Goal: Task Accomplishment & Management: Complete application form

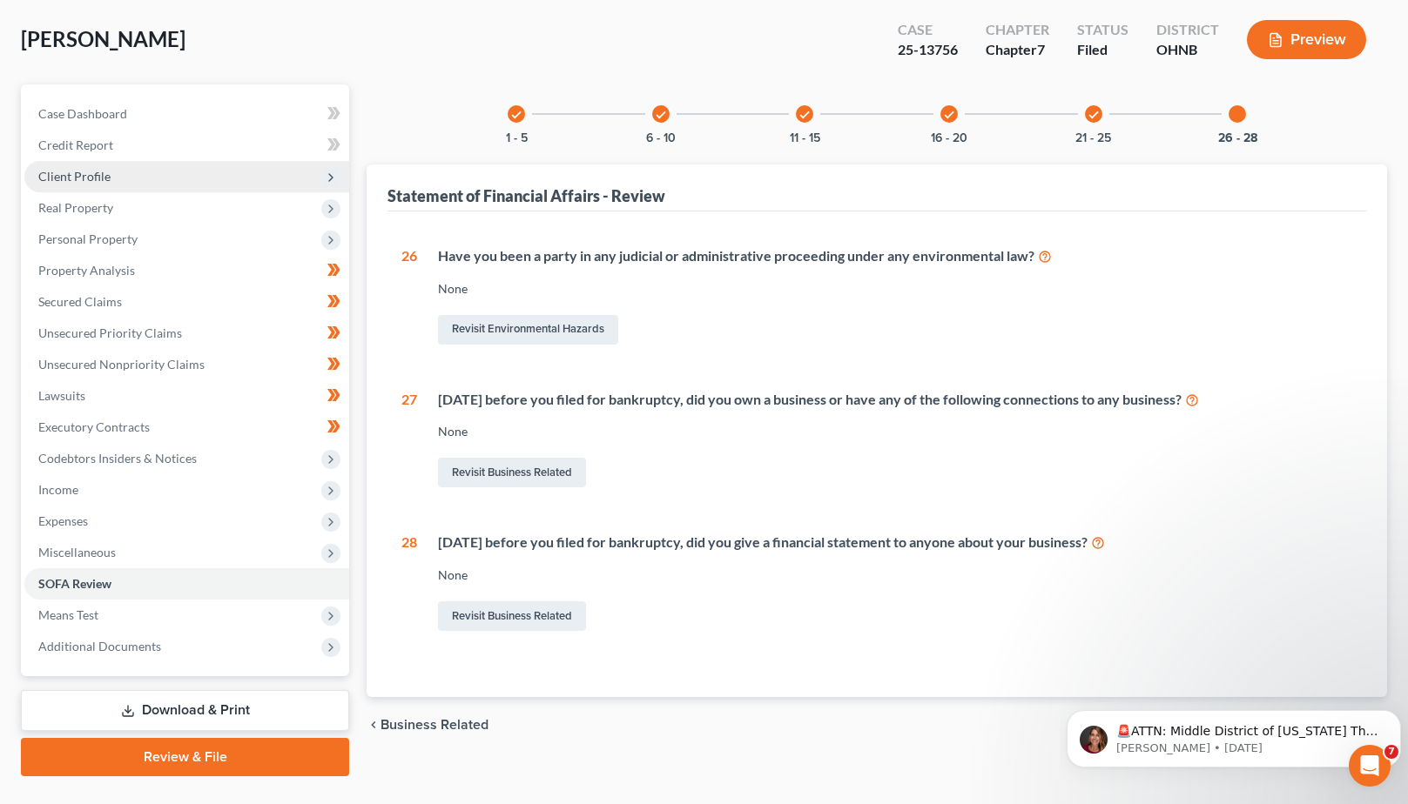
click at [282, 185] on span "Client Profile" at bounding box center [186, 176] width 325 height 31
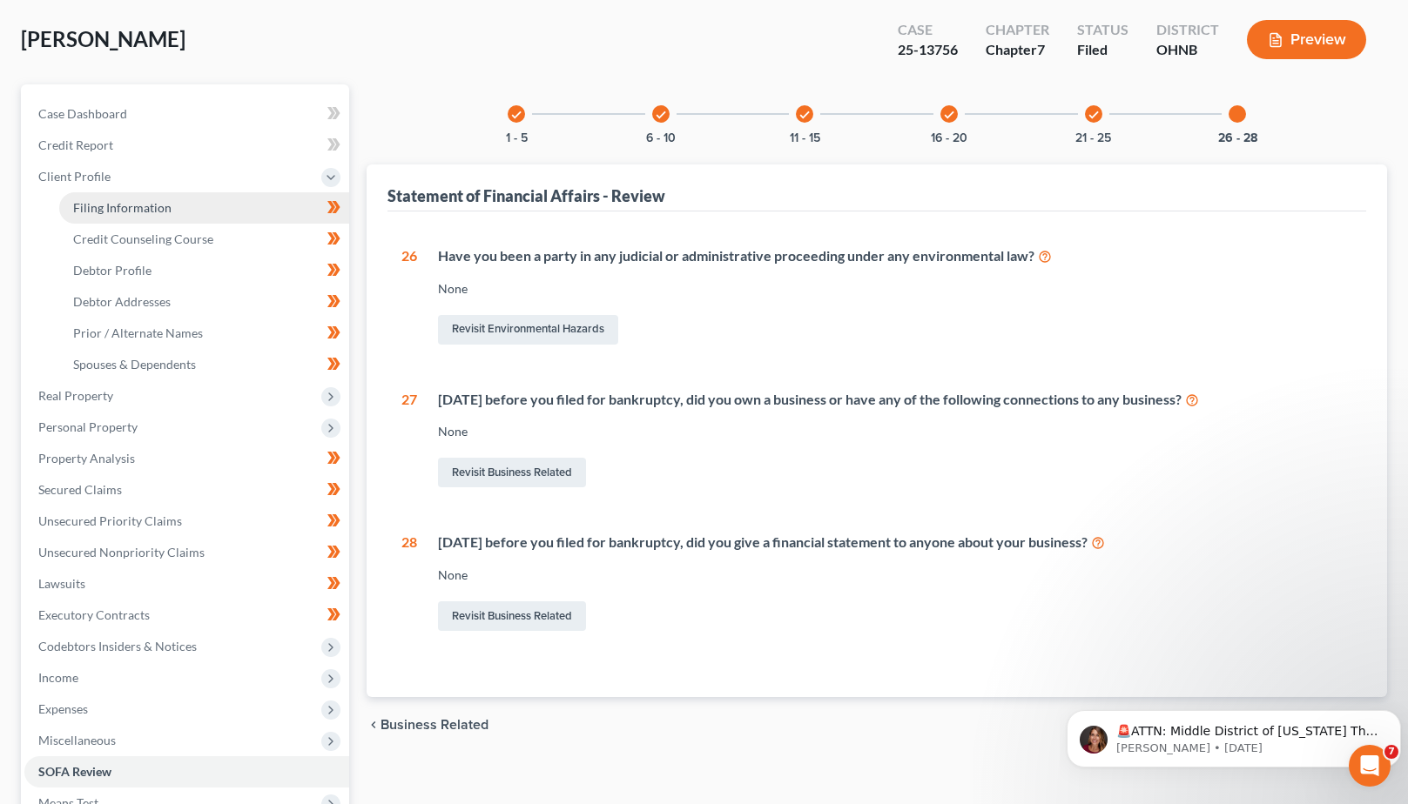
click at [203, 201] on link "Filing Information" at bounding box center [204, 207] width 290 height 31
select select "1"
select select "0"
select select "36"
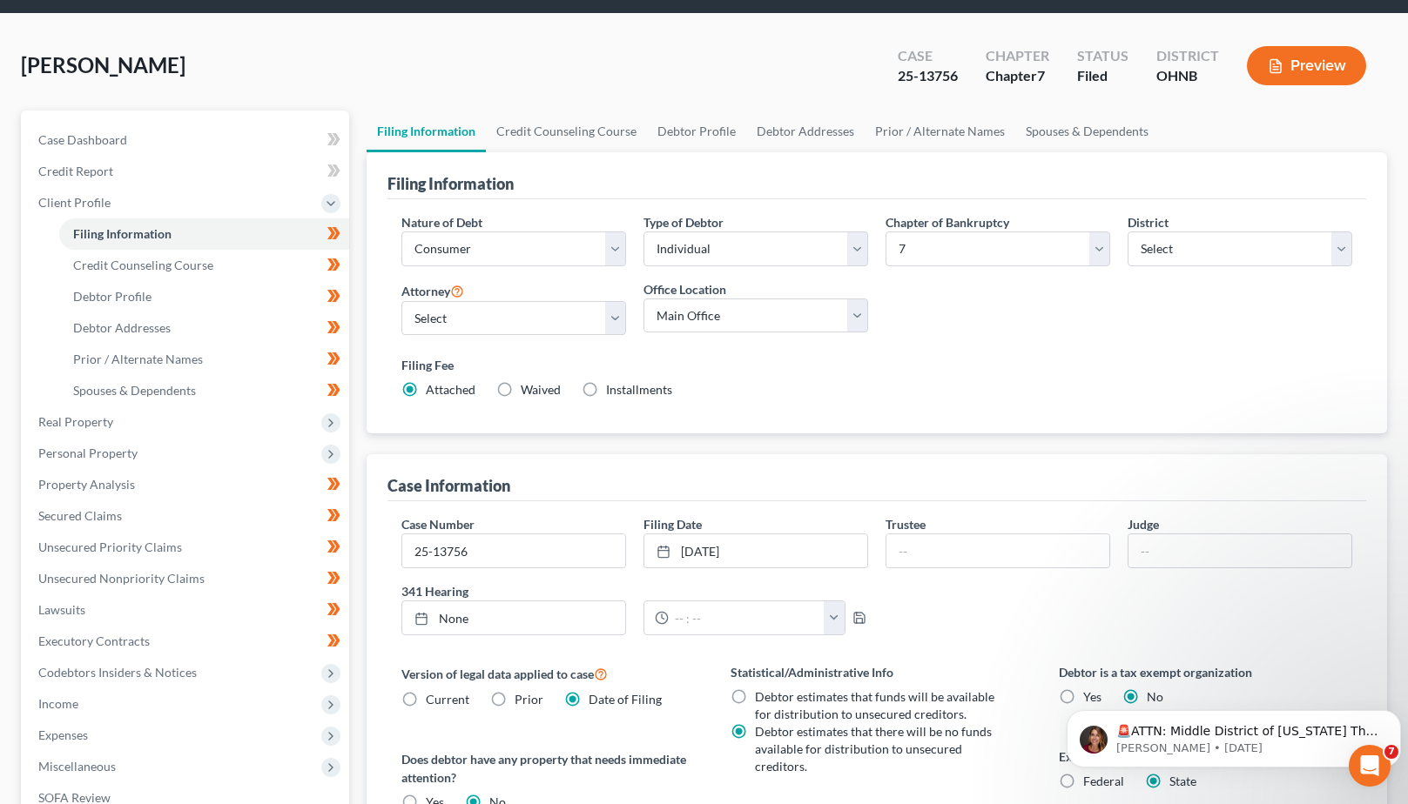
scroll to position [51, 0]
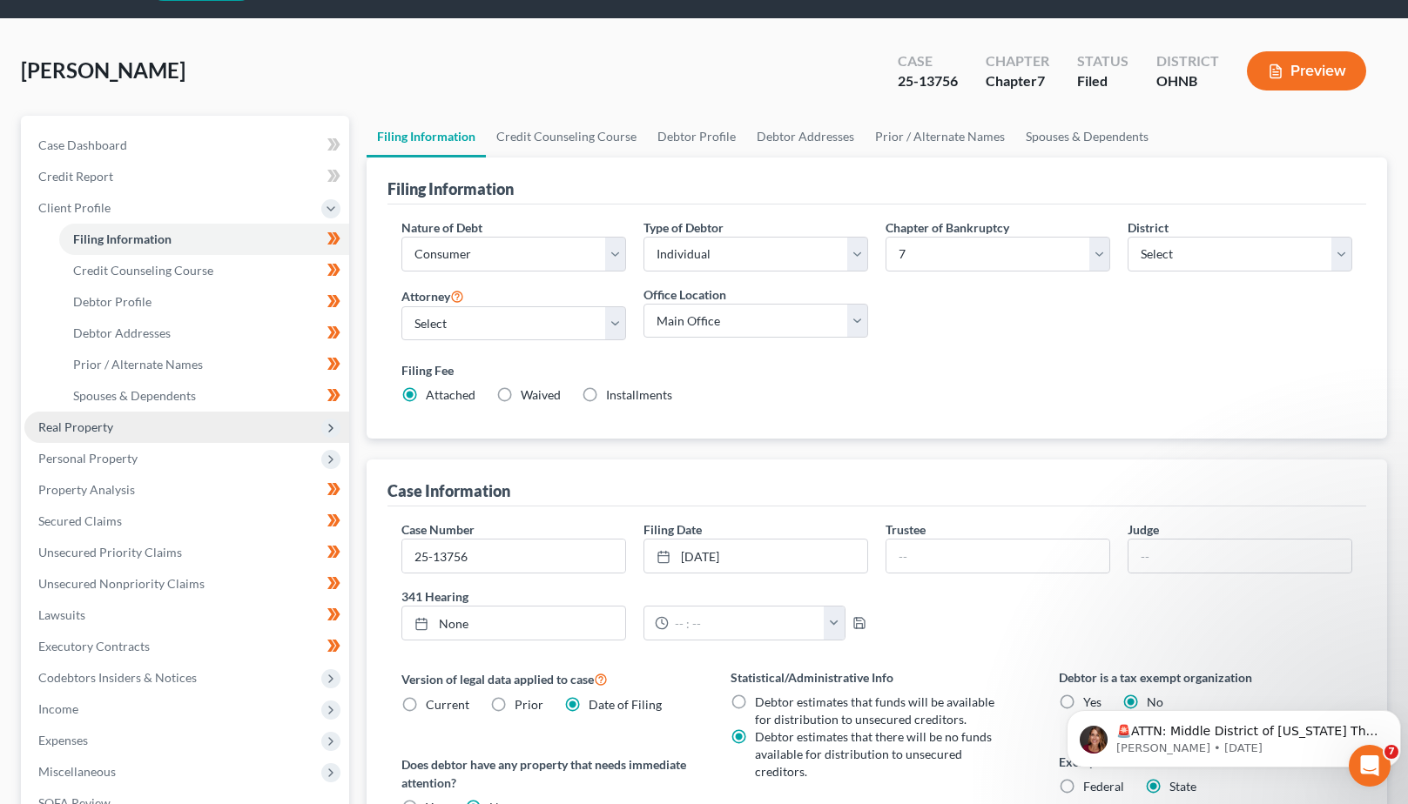
click at [102, 427] on span "Real Property" at bounding box center [75, 427] width 75 height 15
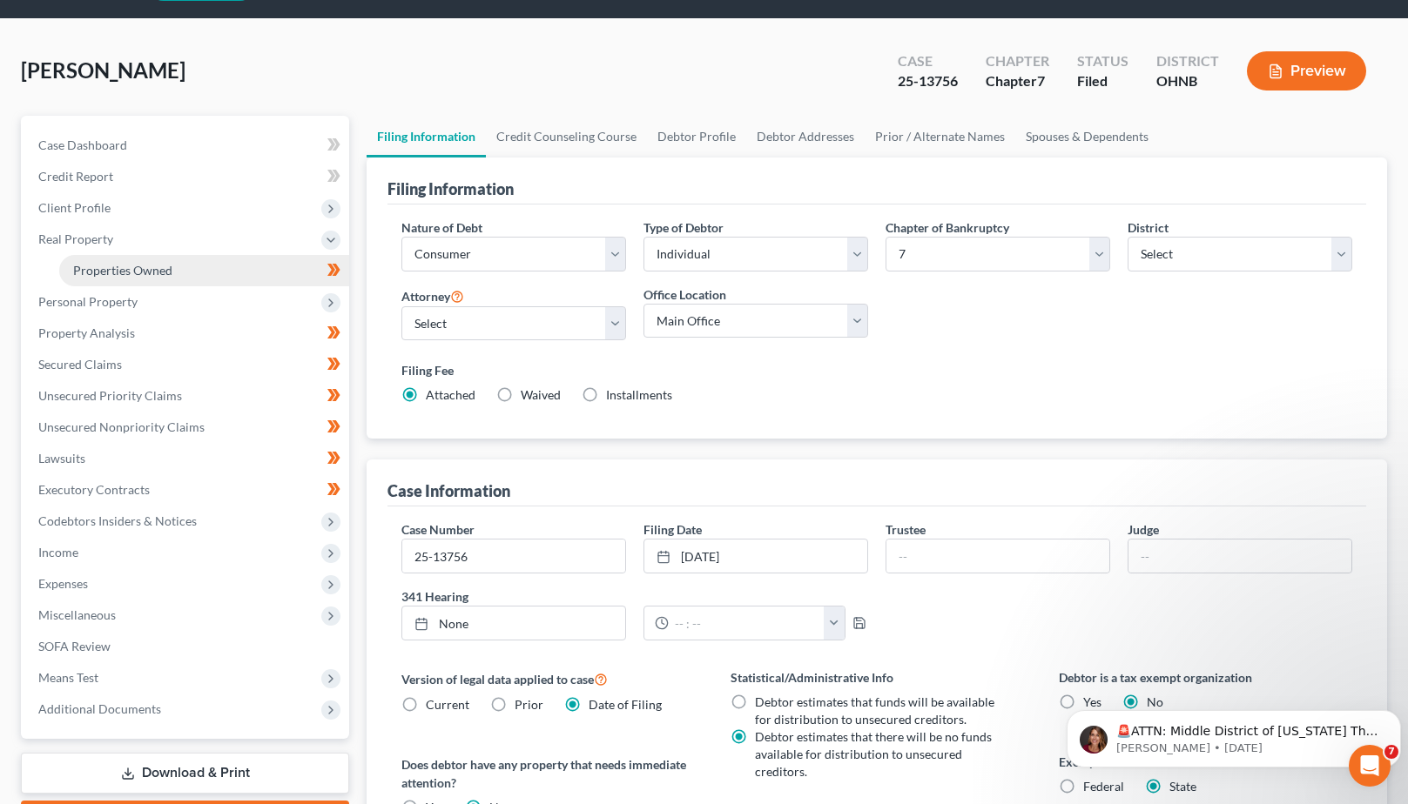
click at [217, 268] on link "Properties Owned" at bounding box center [204, 270] width 290 height 31
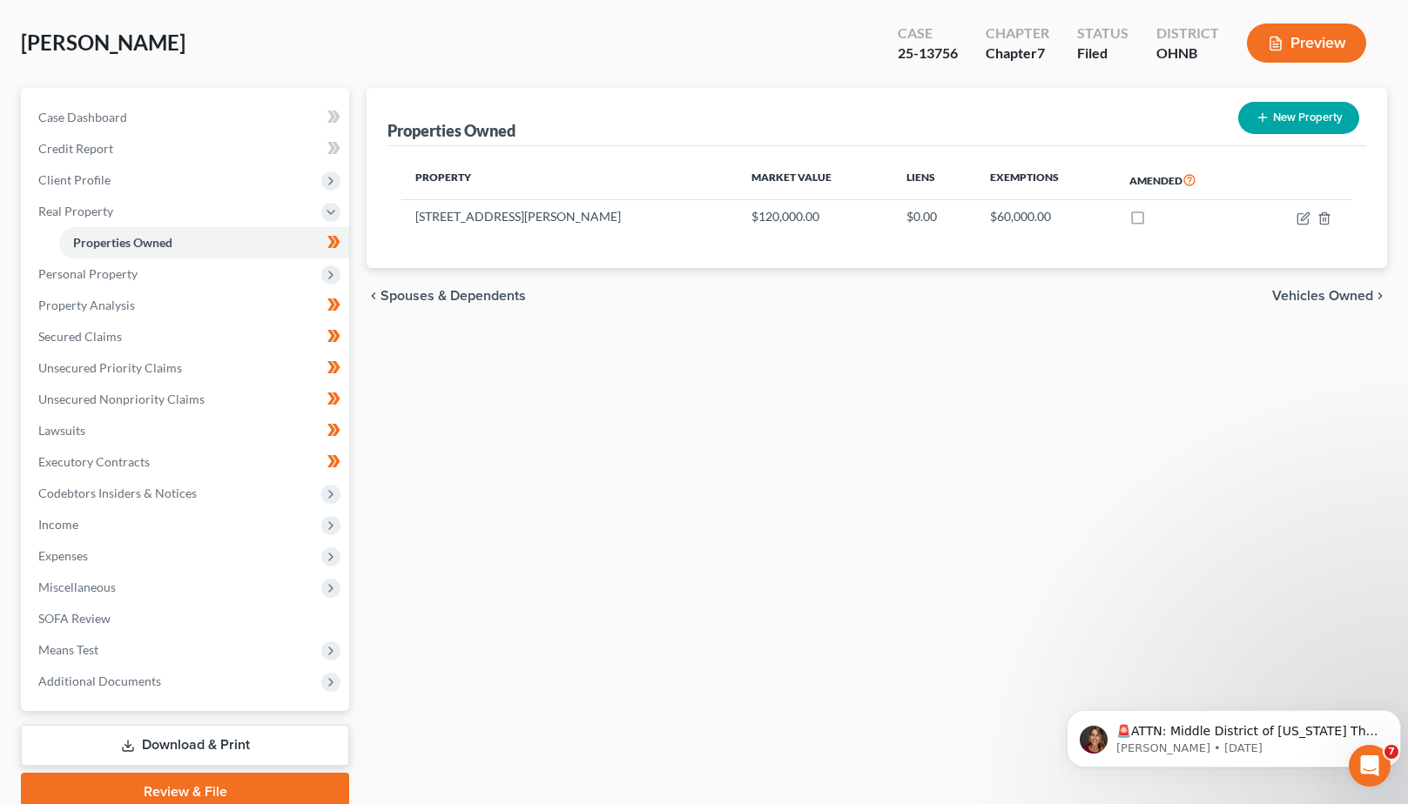
scroll to position [82, 0]
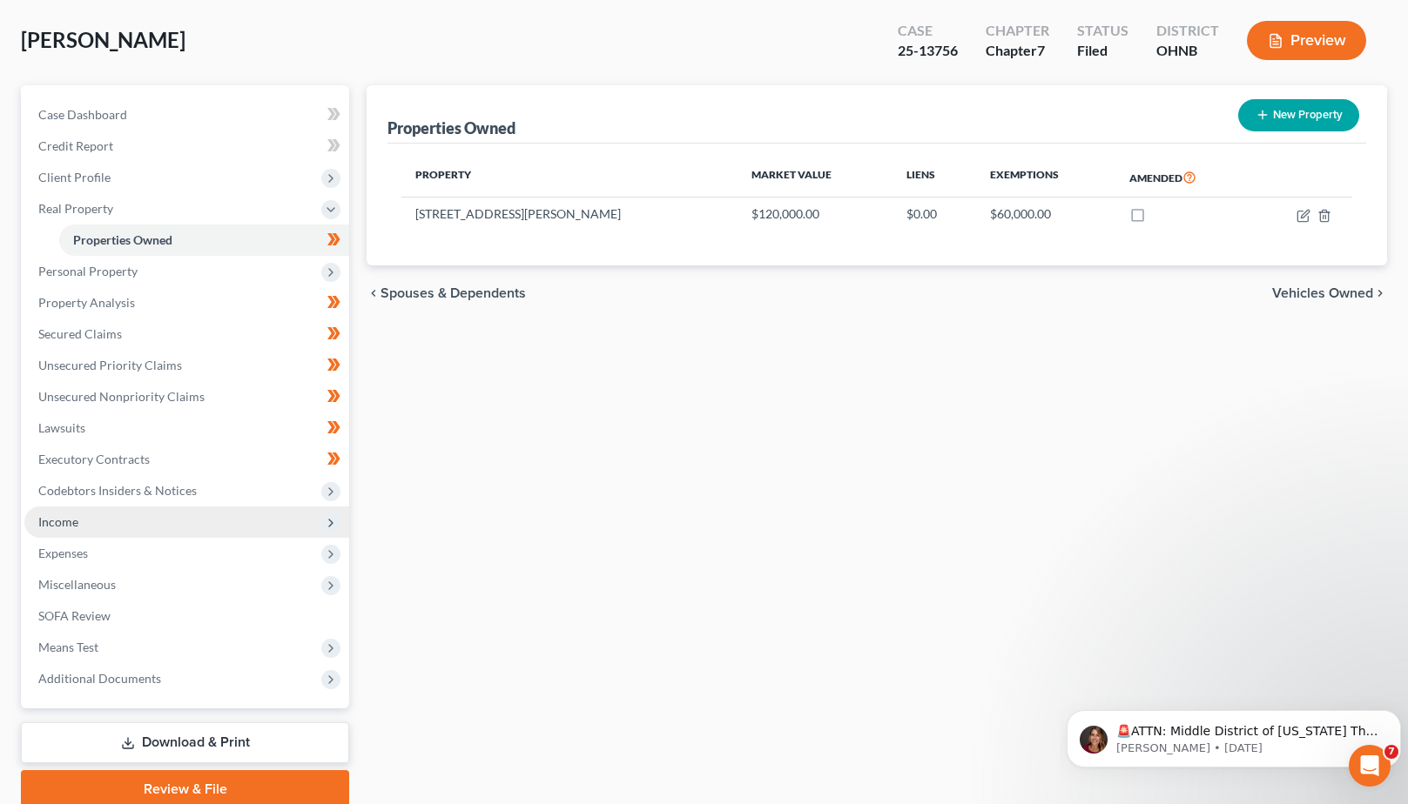
click at [126, 525] on span "Income" at bounding box center [186, 522] width 325 height 31
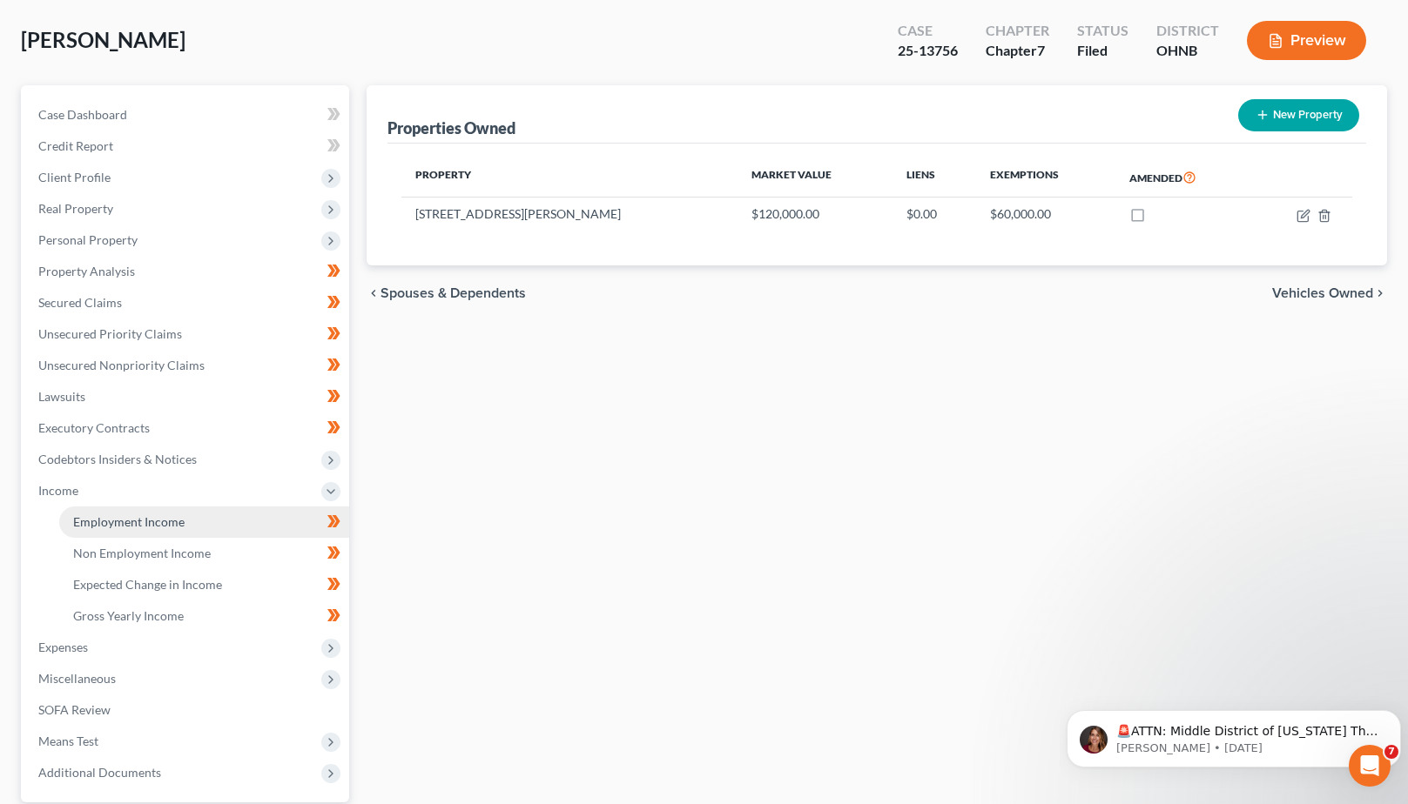
click at [139, 521] on span "Employment Income" at bounding box center [128, 521] width 111 height 15
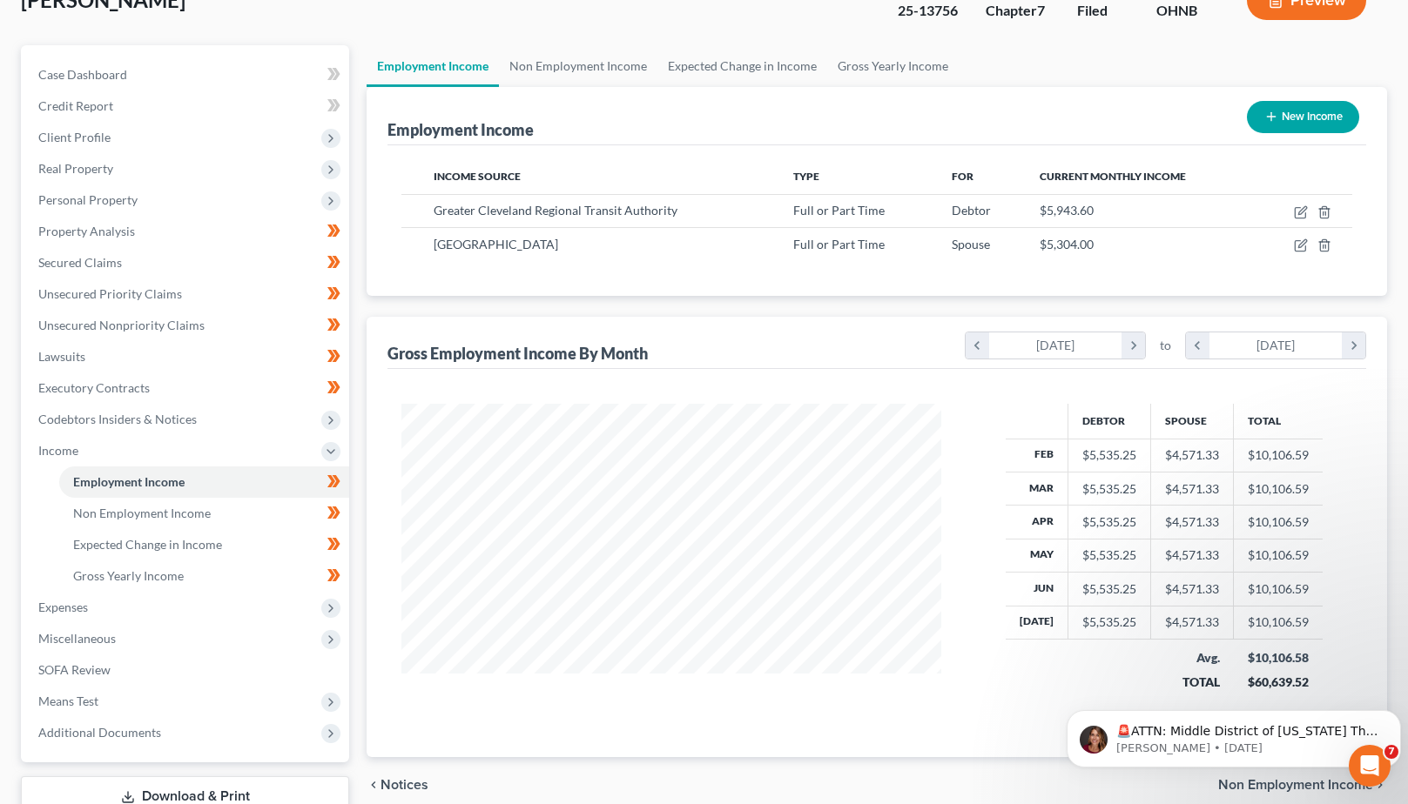
scroll to position [119, 0]
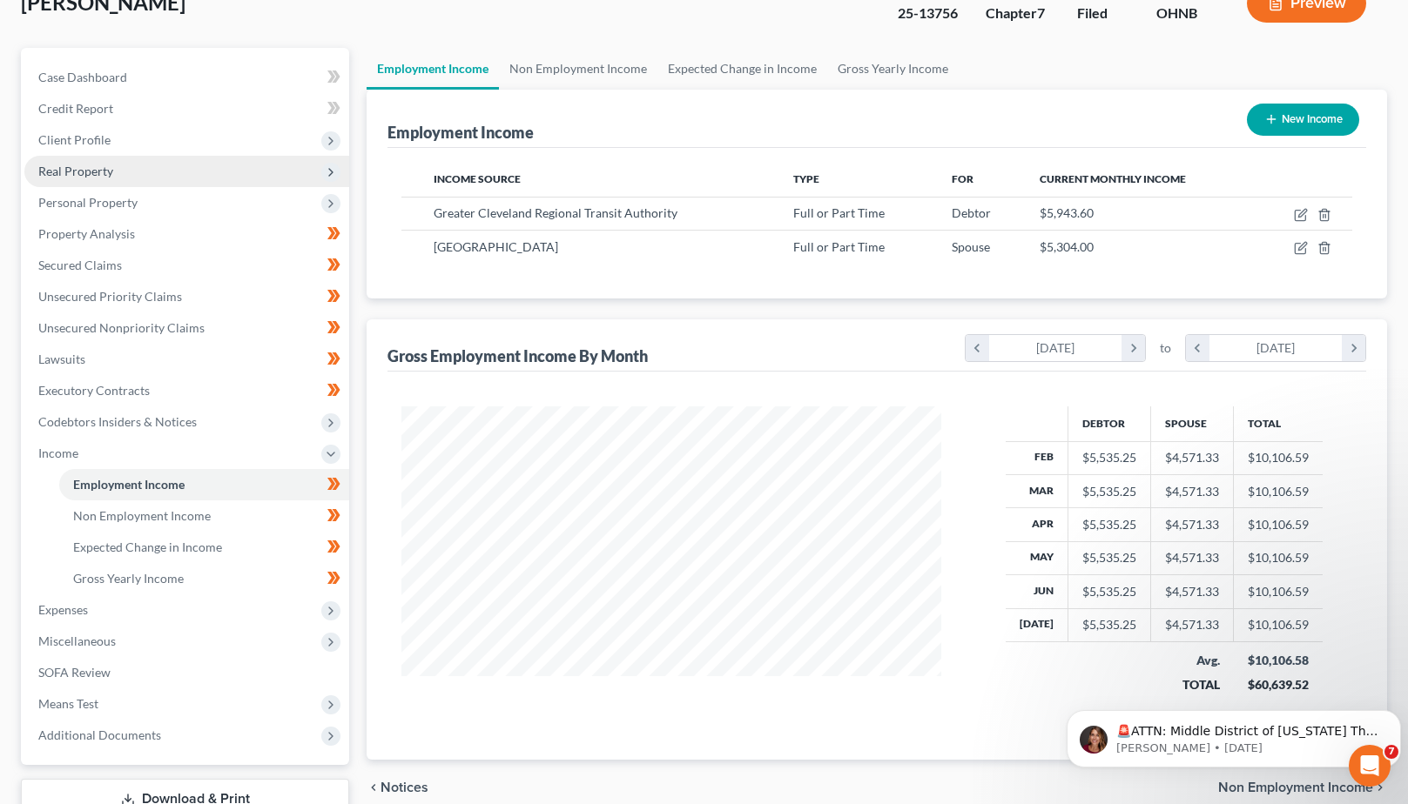
click at [126, 173] on span "Real Property" at bounding box center [186, 171] width 325 height 31
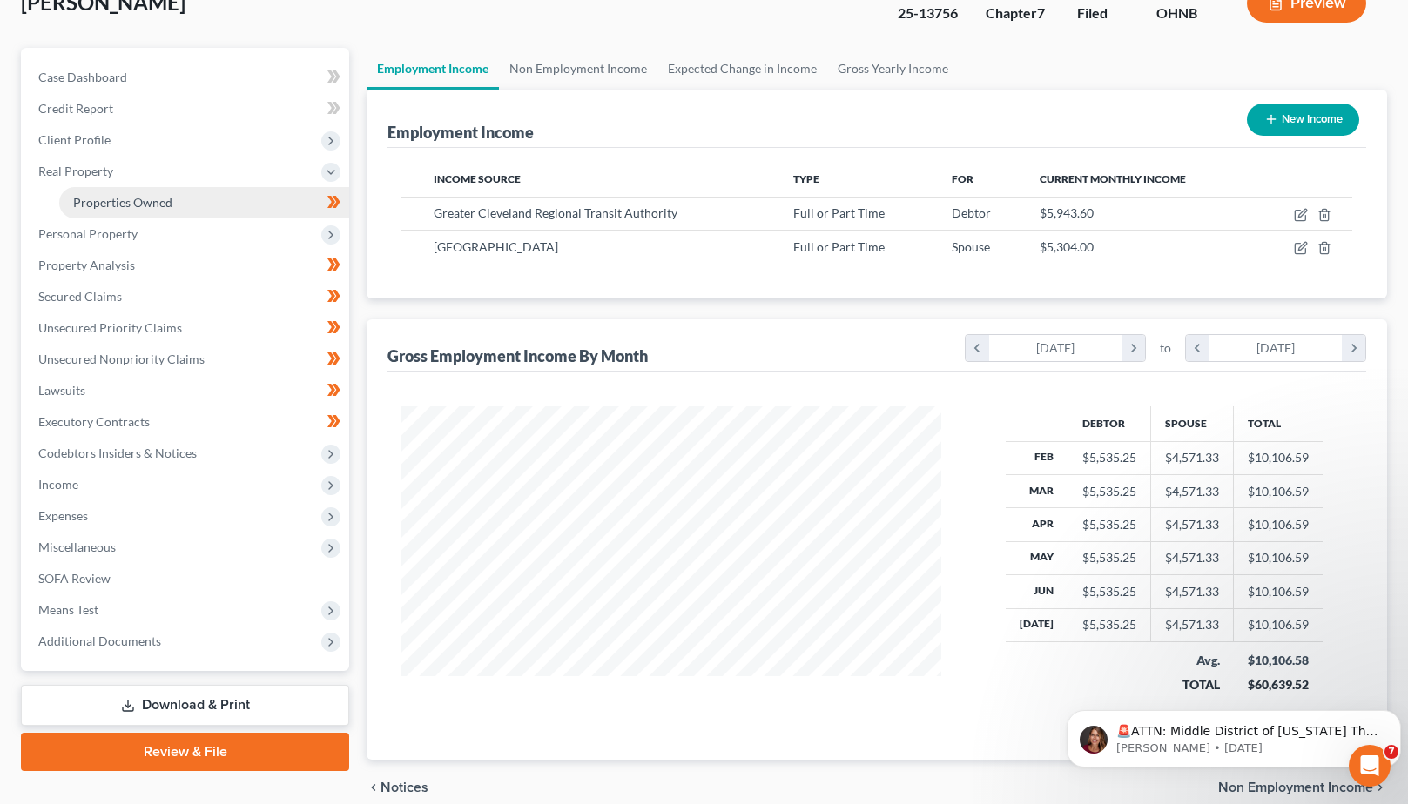
click at [147, 195] on span "Properties Owned" at bounding box center [122, 202] width 99 height 15
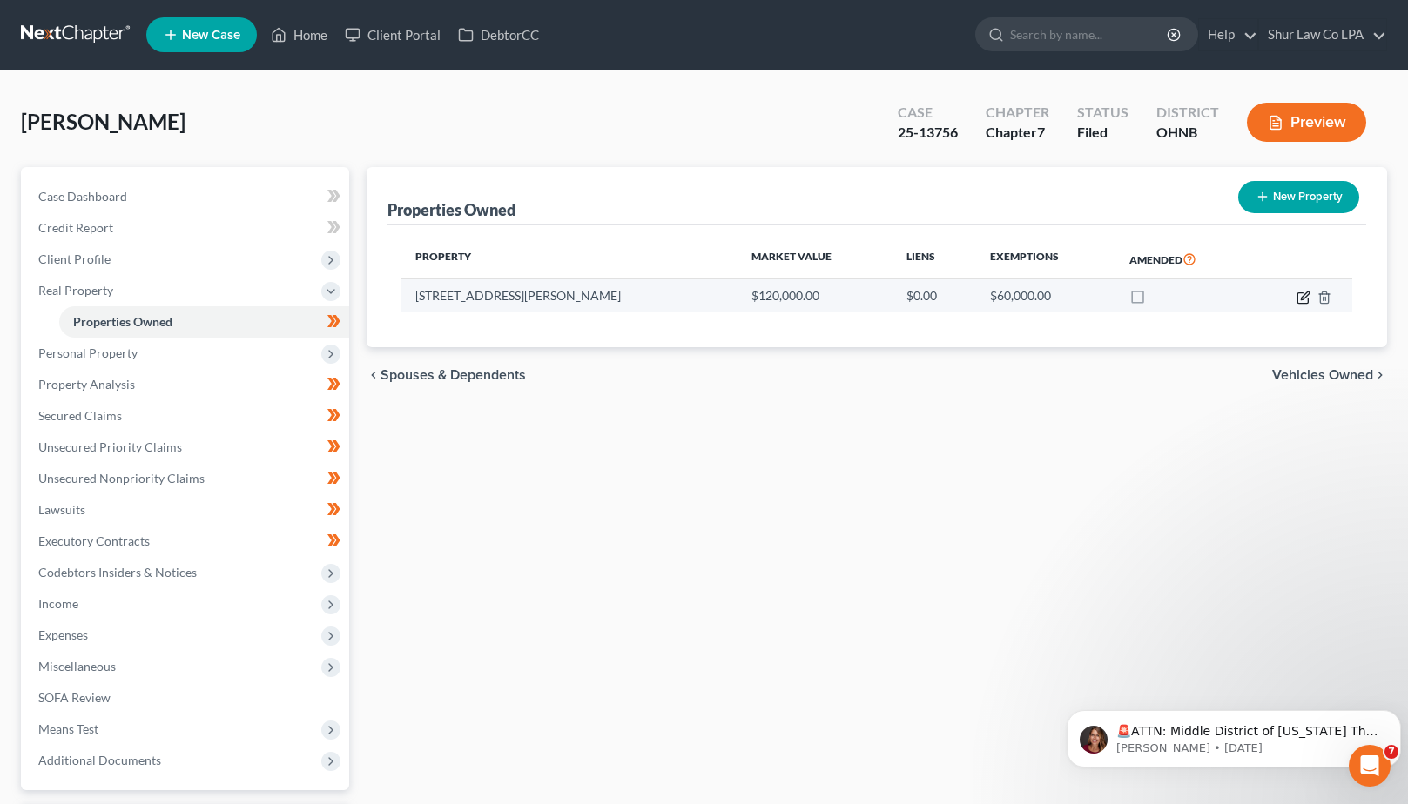
click at [1304, 299] on icon "button" at bounding box center [1305, 296] width 8 height 8
select select "36"
select select "3"
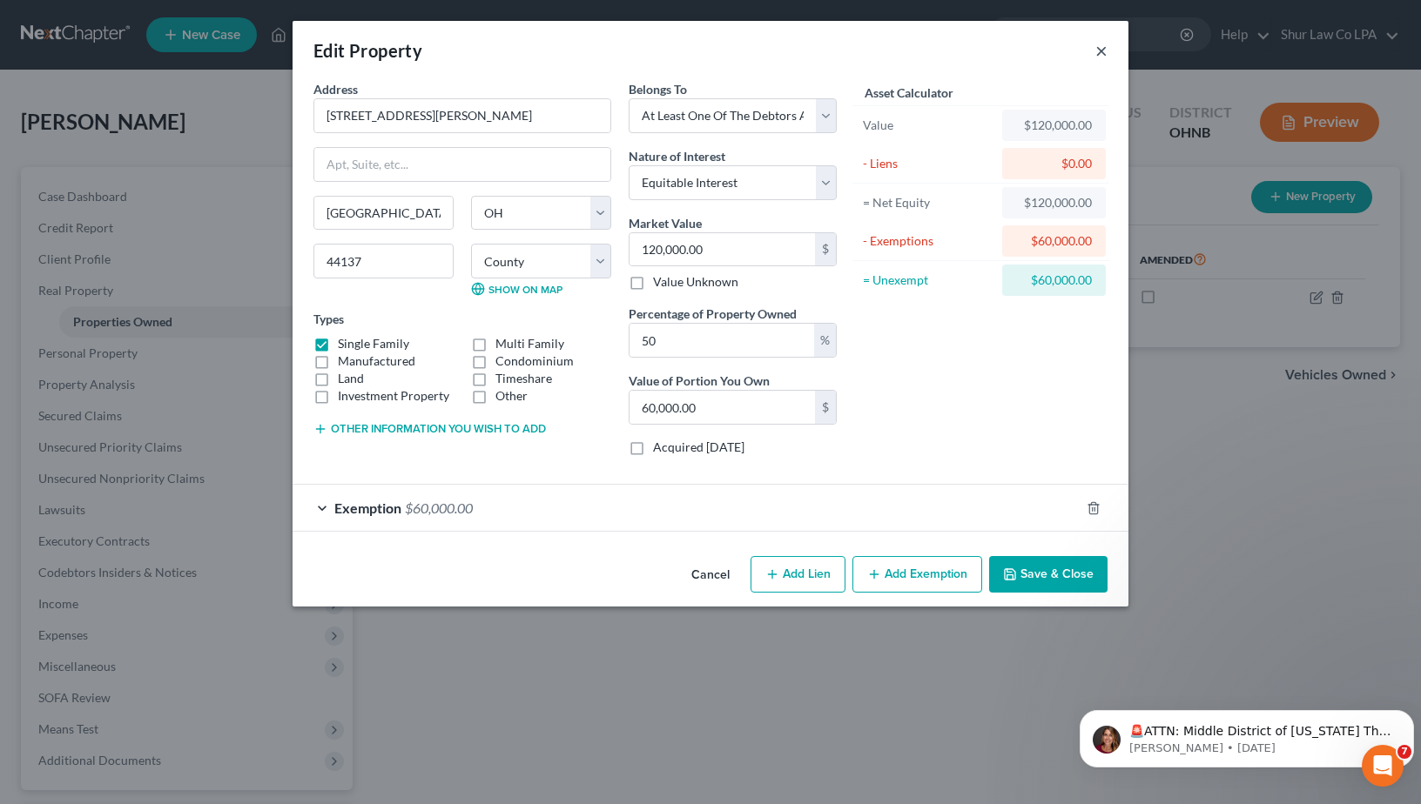
click at [1103, 52] on button "×" at bounding box center [1101, 50] width 12 height 21
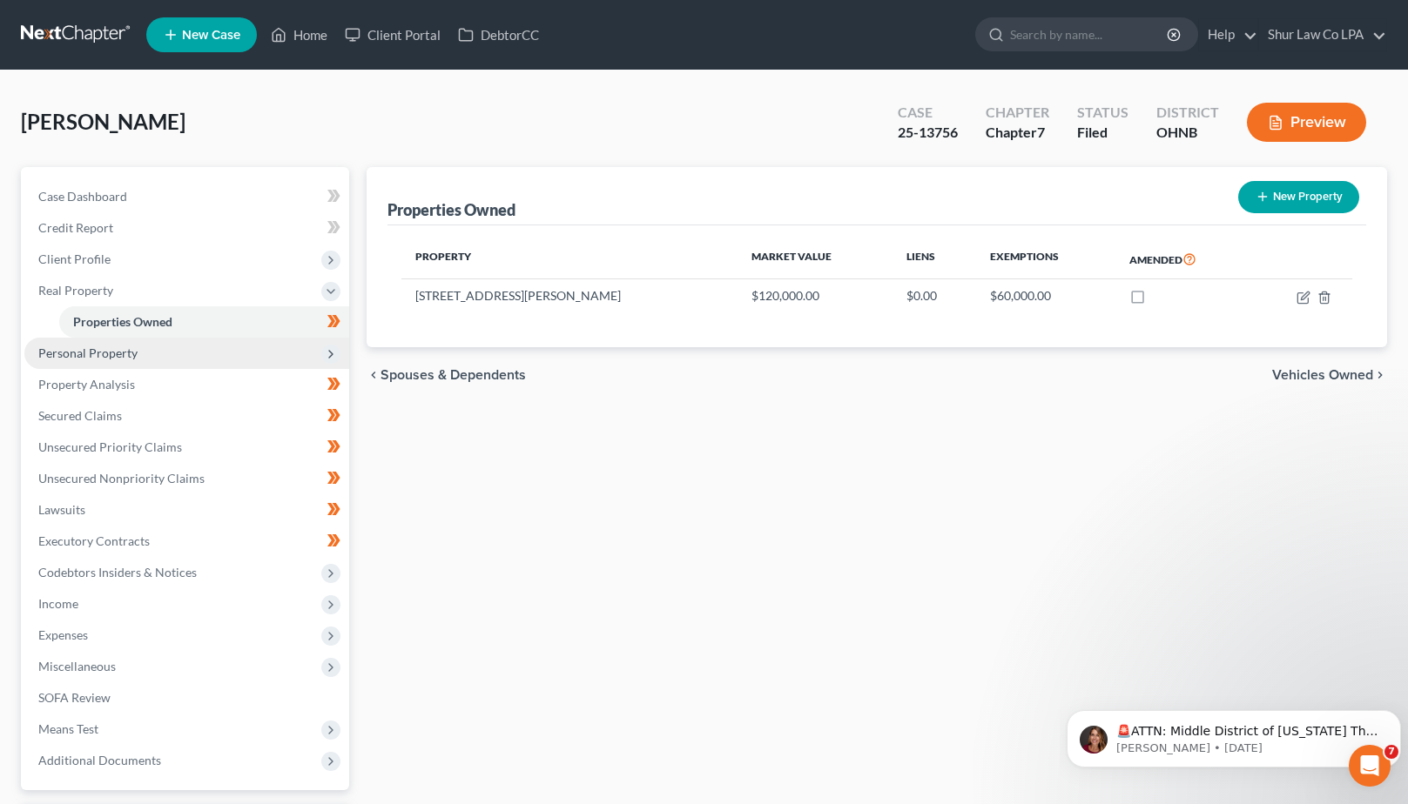
click at [108, 352] on span "Personal Property" at bounding box center [87, 353] width 99 height 15
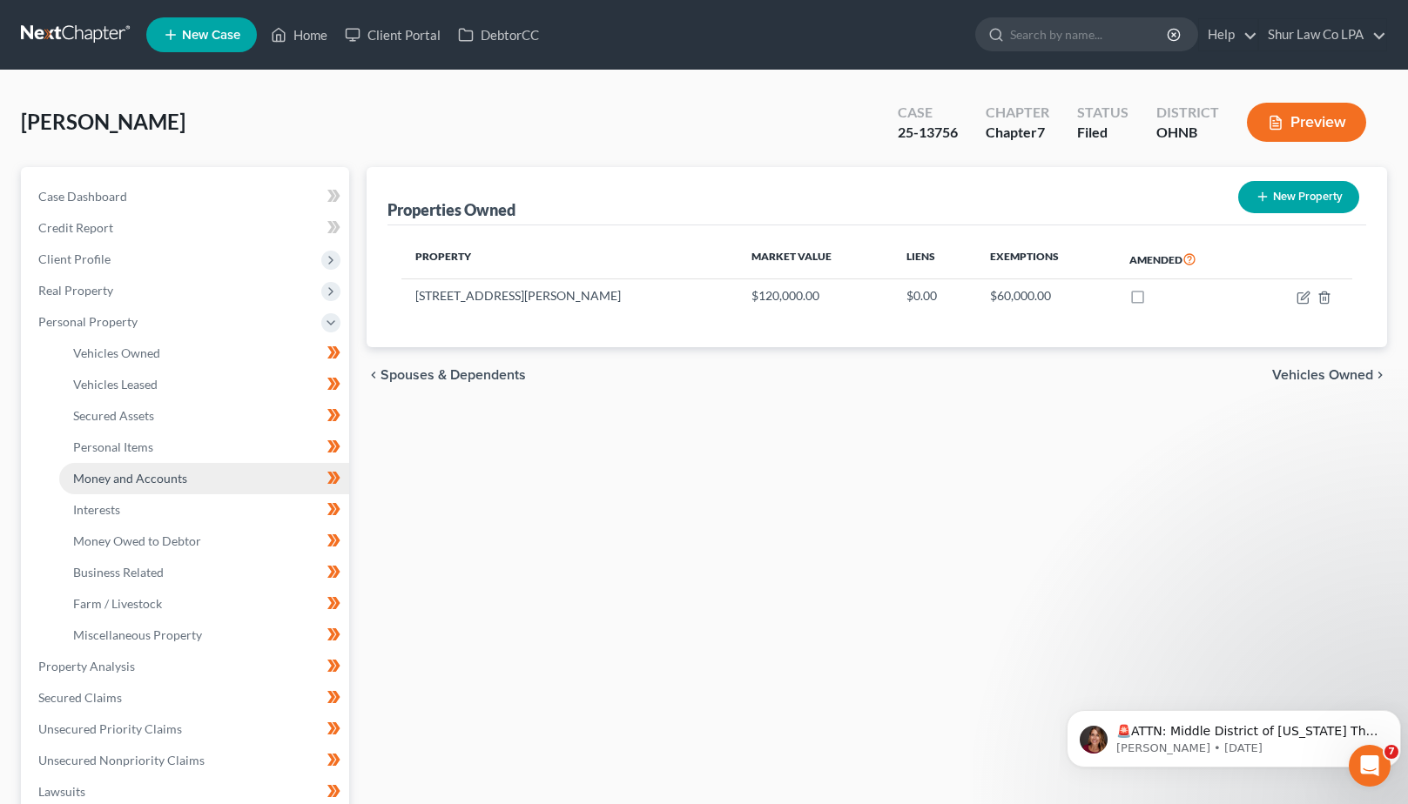
click at [151, 481] on span "Money and Accounts" at bounding box center [130, 478] width 114 height 15
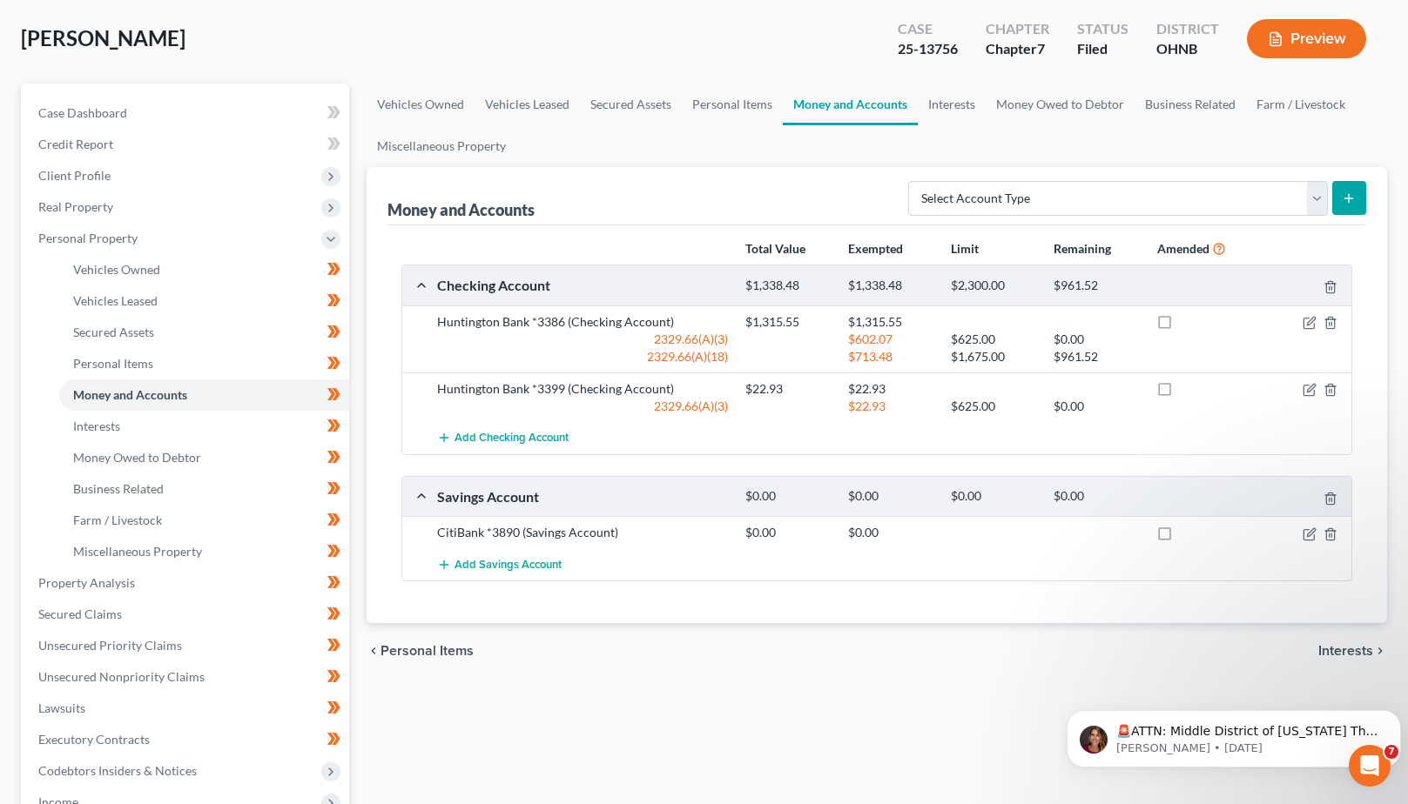
scroll to position [125, 0]
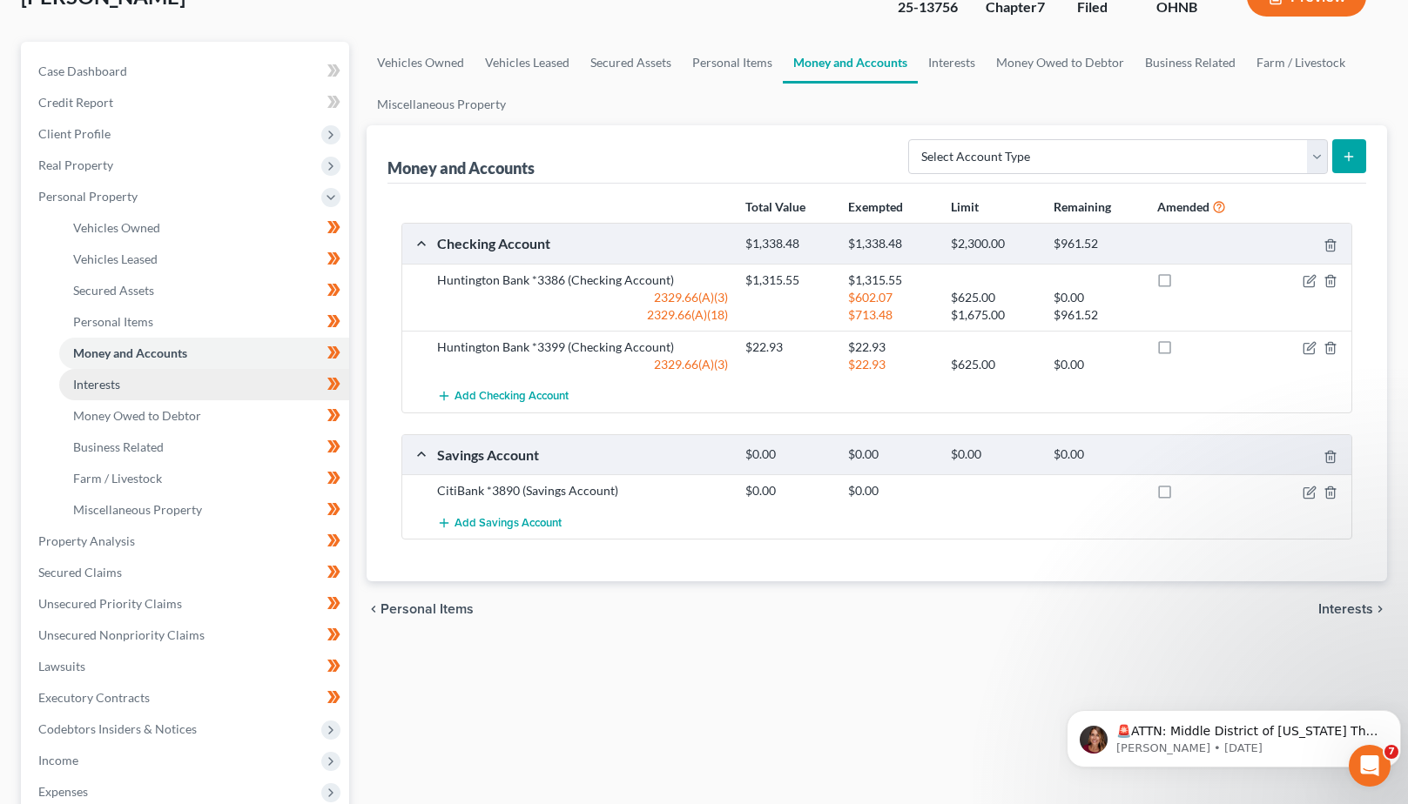
click at [137, 380] on link "Interests" at bounding box center [204, 384] width 290 height 31
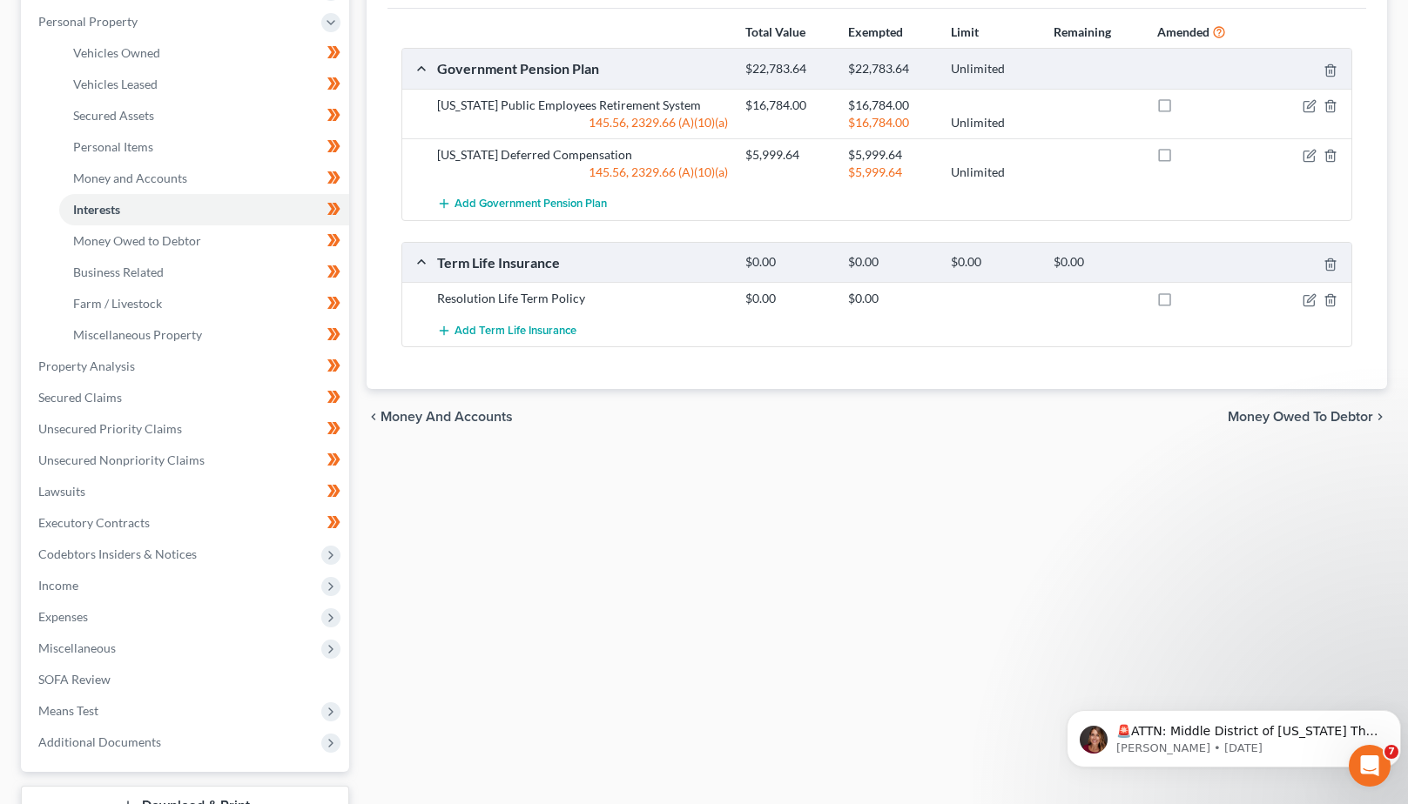
scroll to position [309, 0]
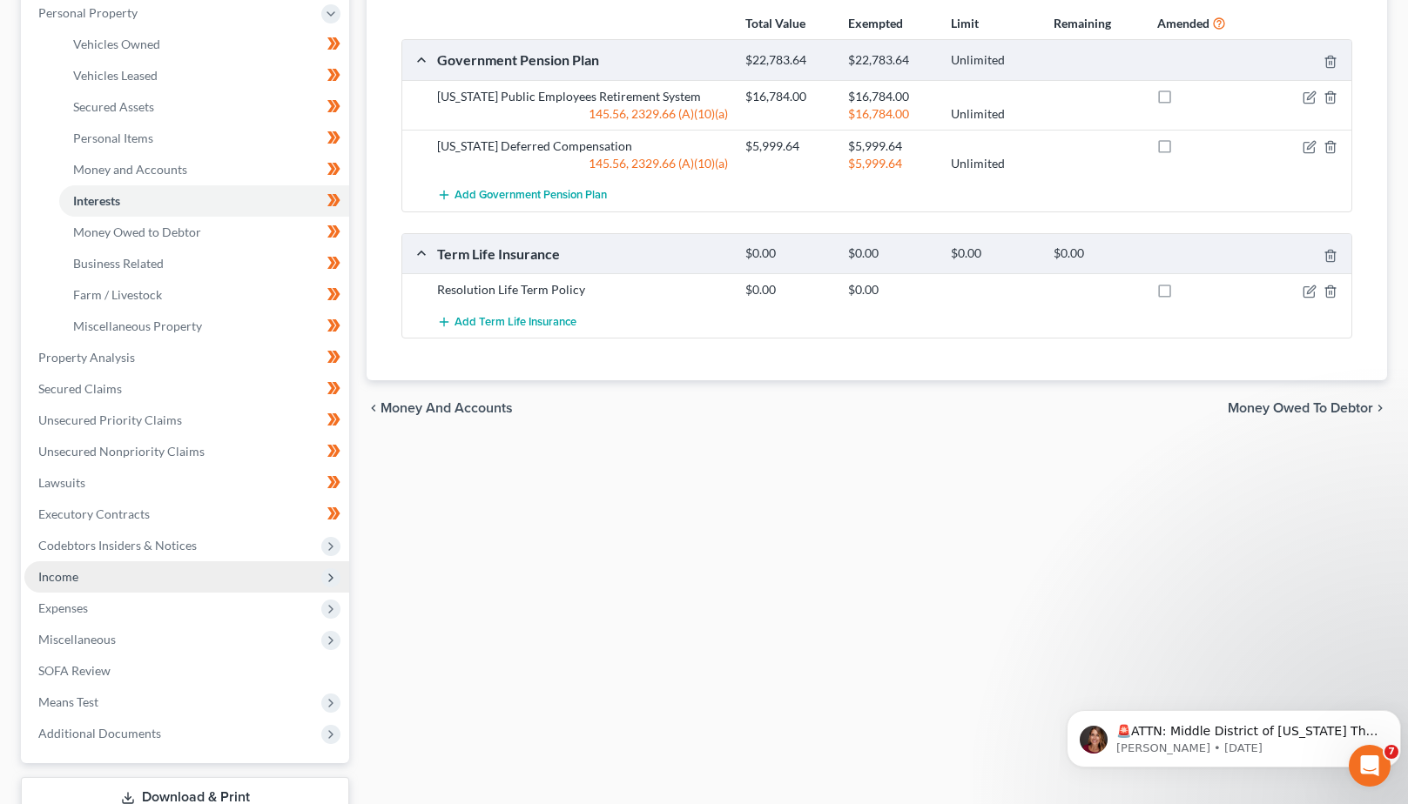
click at [155, 575] on span "Income" at bounding box center [186, 576] width 325 height 31
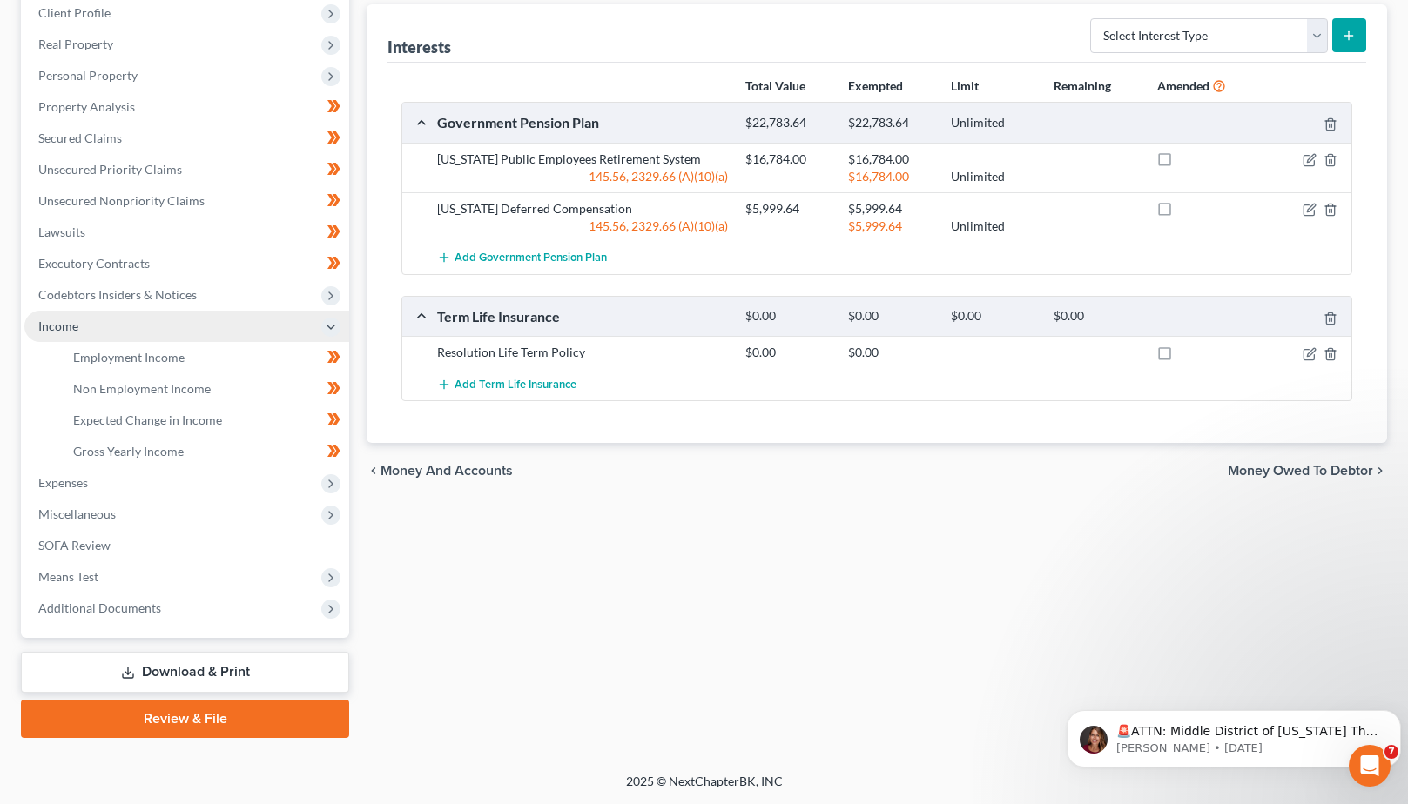
scroll to position [246, 0]
